Goal: Go to known website: Go to known website

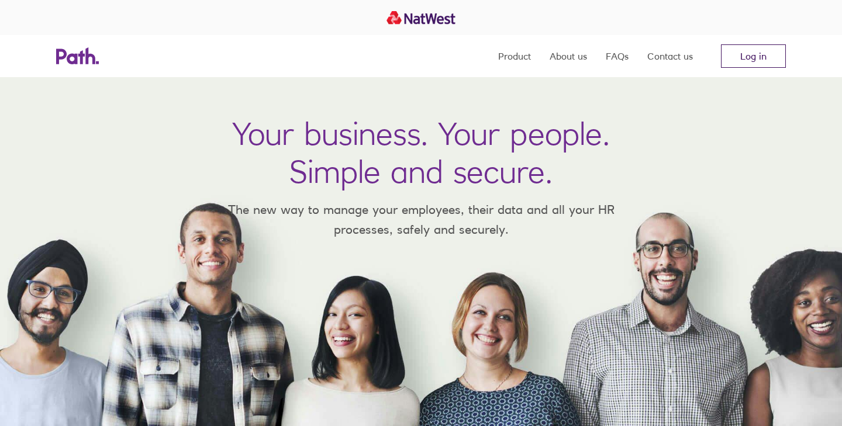
click at [747, 45] on link "Log in" at bounding box center [753, 55] width 65 height 23
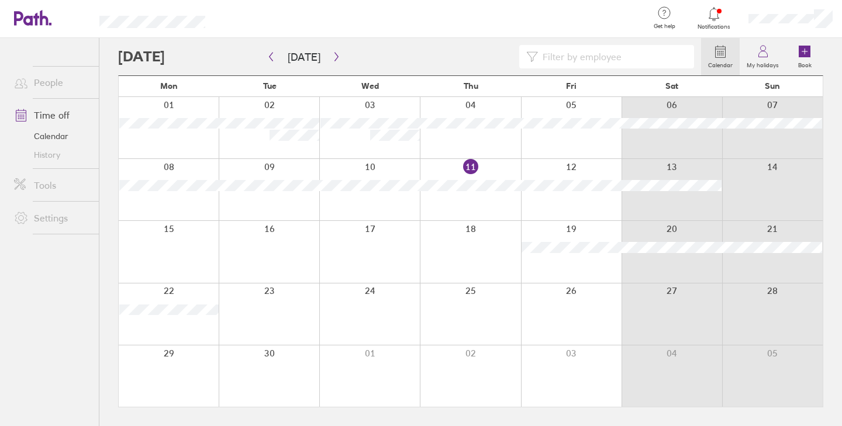
click at [422, 32] on div at bounding box center [432, 19] width 416 height 38
